Goal: Information Seeking & Learning: Check status

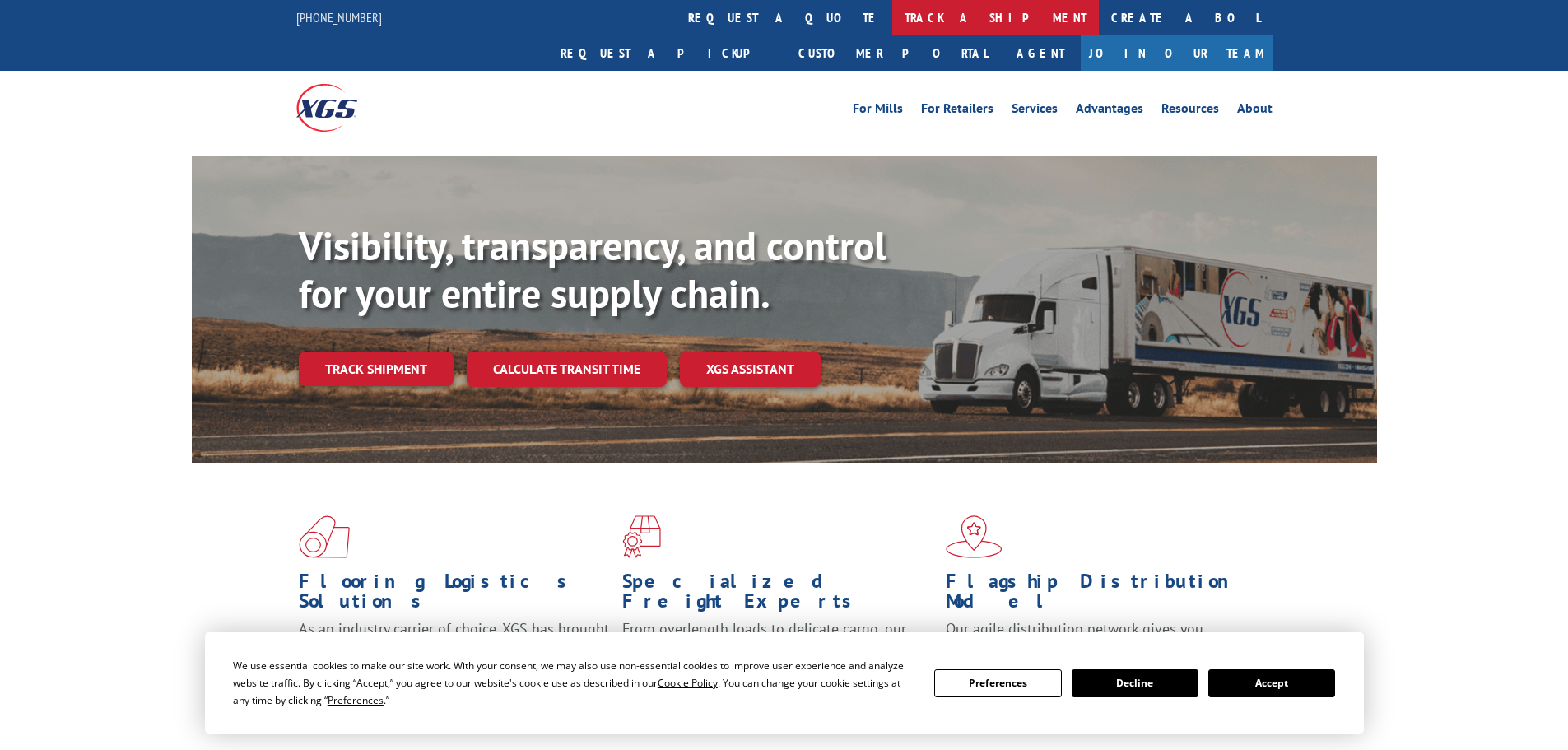
click at [893, 6] on link "track a shipment" at bounding box center [995, 18] width 206 height 36
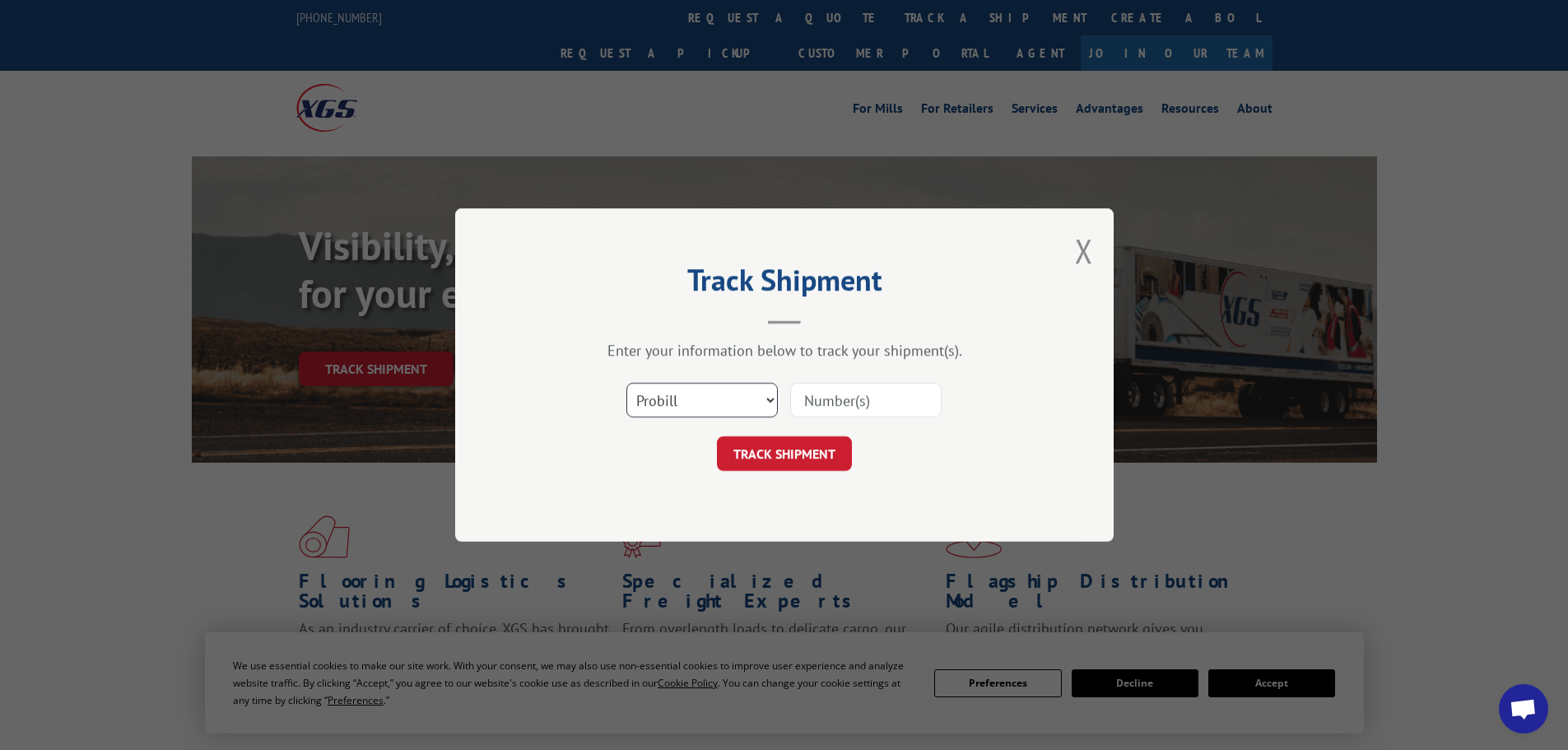
click at [694, 411] on select "Select category... Probill BOL PO" at bounding box center [702, 399] width 151 height 35
select select "bol"
click at [627, 382] on select "Select category... Probill BOL PO" at bounding box center [702, 399] width 151 height 35
click at [818, 402] on input at bounding box center [866, 399] width 151 height 35
paste input "5530752"
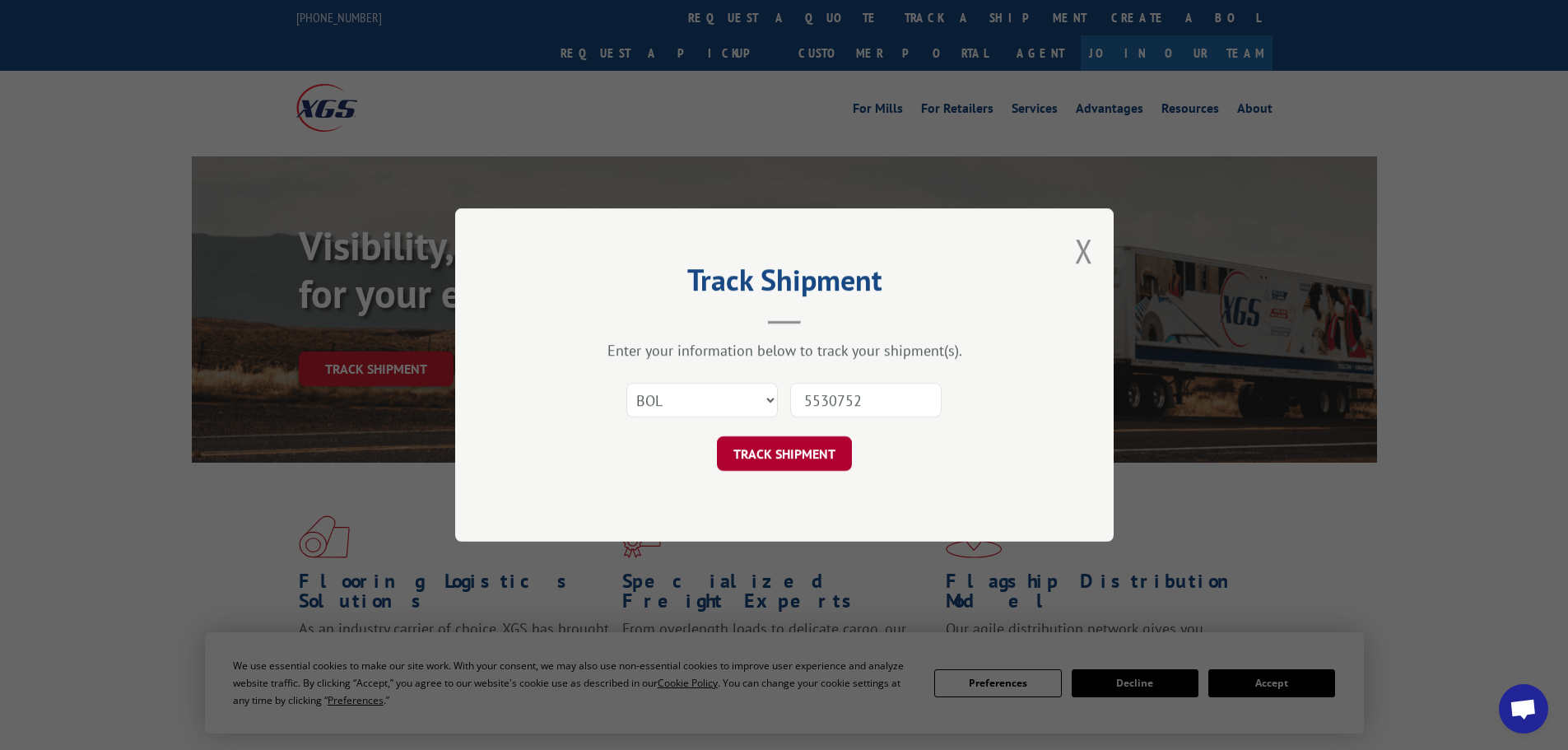
type input "5530752"
click at [798, 443] on button "TRACK SHIPMENT" at bounding box center [784, 453] width 134 height 35
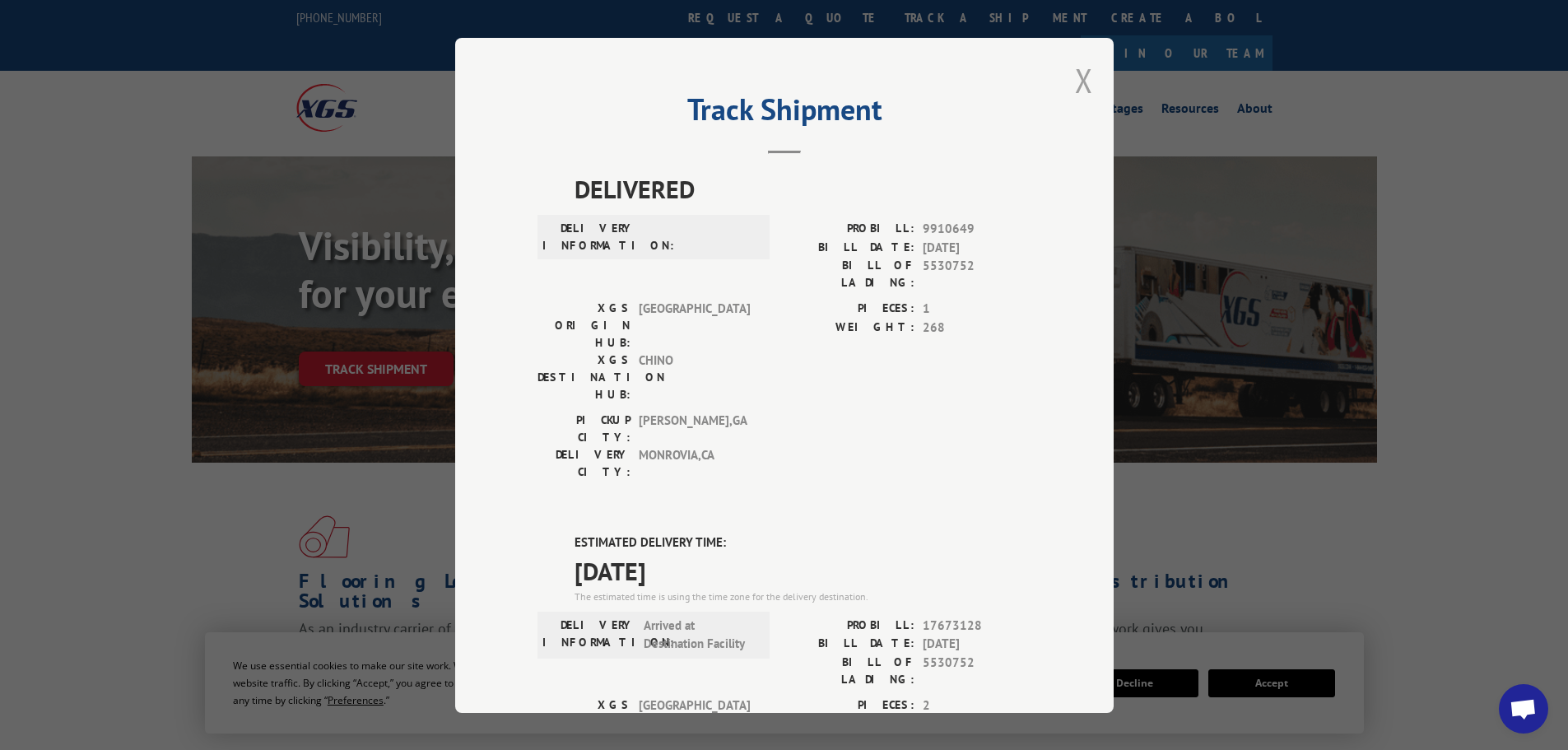
click at [1077, 83] on button "Close modal" at bounding box center [1084, 81] width 18 height 44
